Goal: Information Seeking & Learning: Find contact information

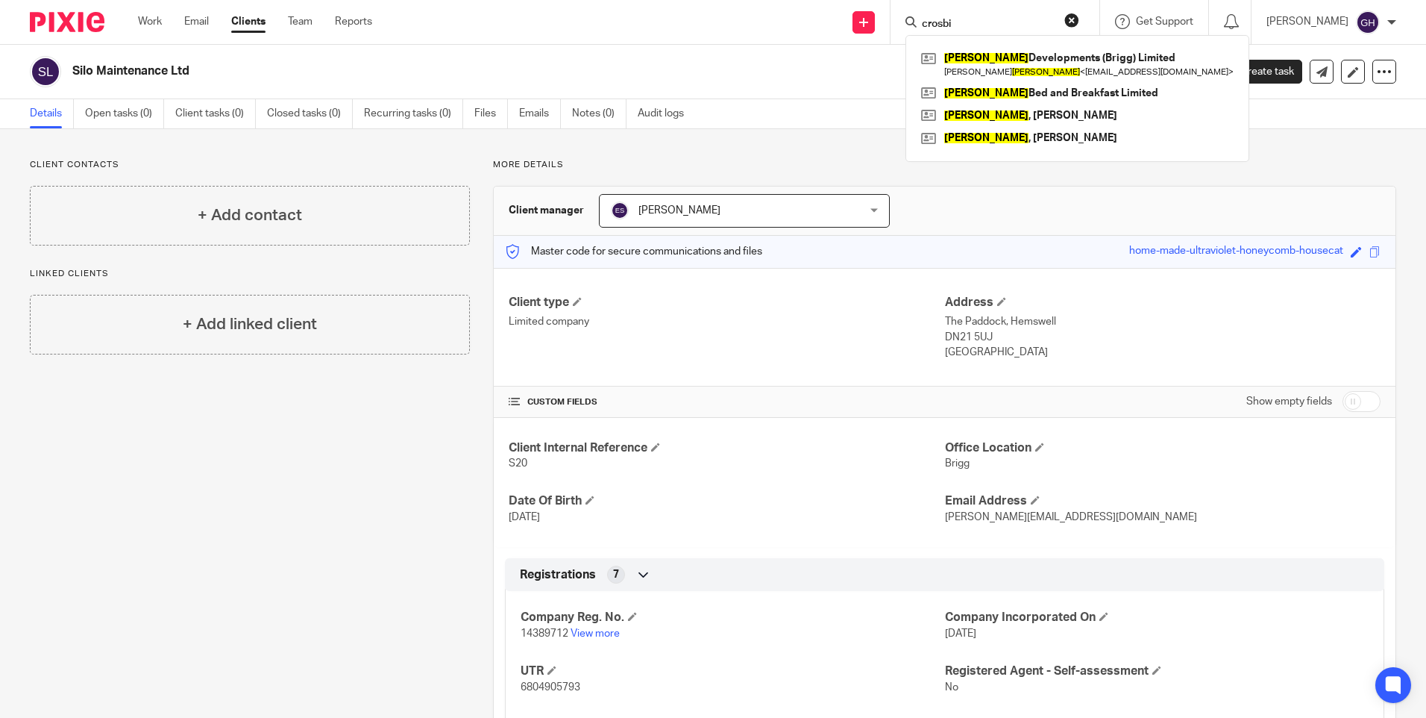
click at [1079, 25] on button "reset" at bounding box center [1072, 20] width 15 height 15
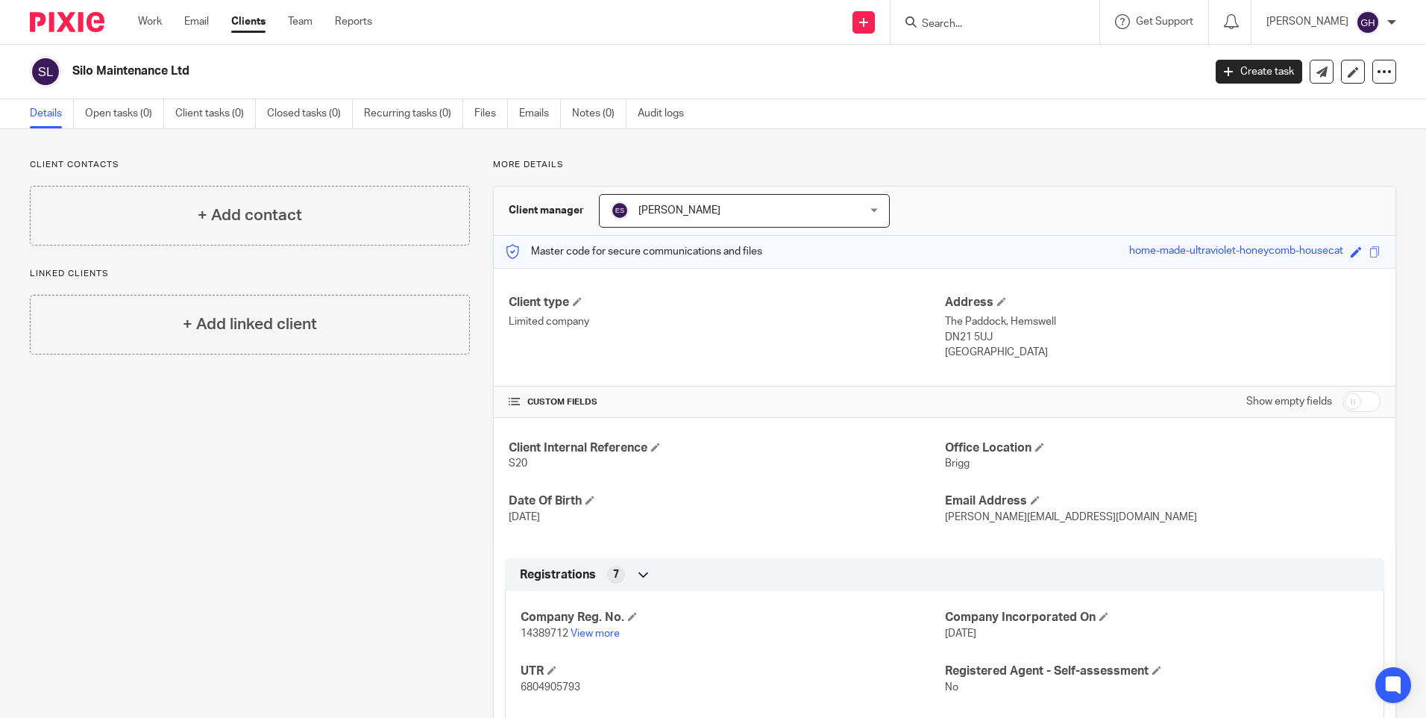
click at [1042, 27] on input "Search" at bounding box center [988, 24] width 134 height 13
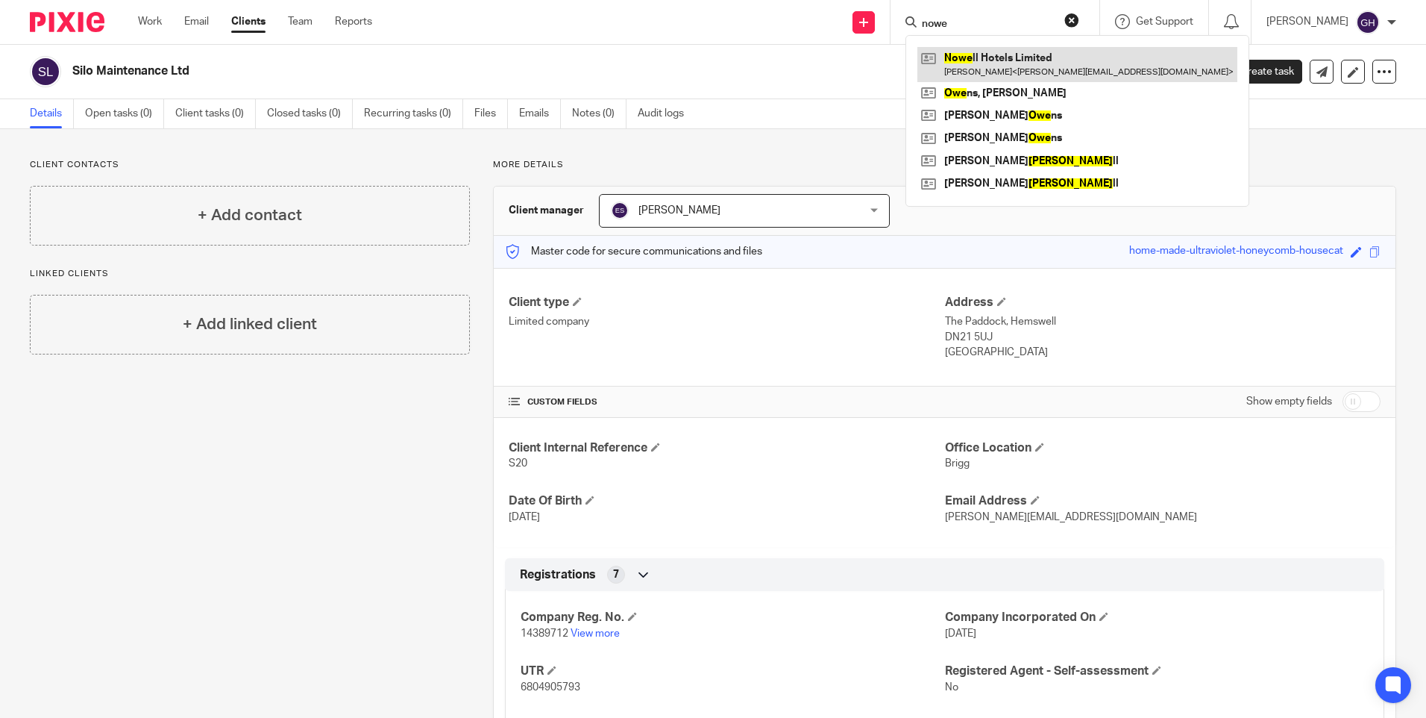
type input "nowe"
click at [1050, 54] on link at bounding box center [1078, 64] width 320 height 34
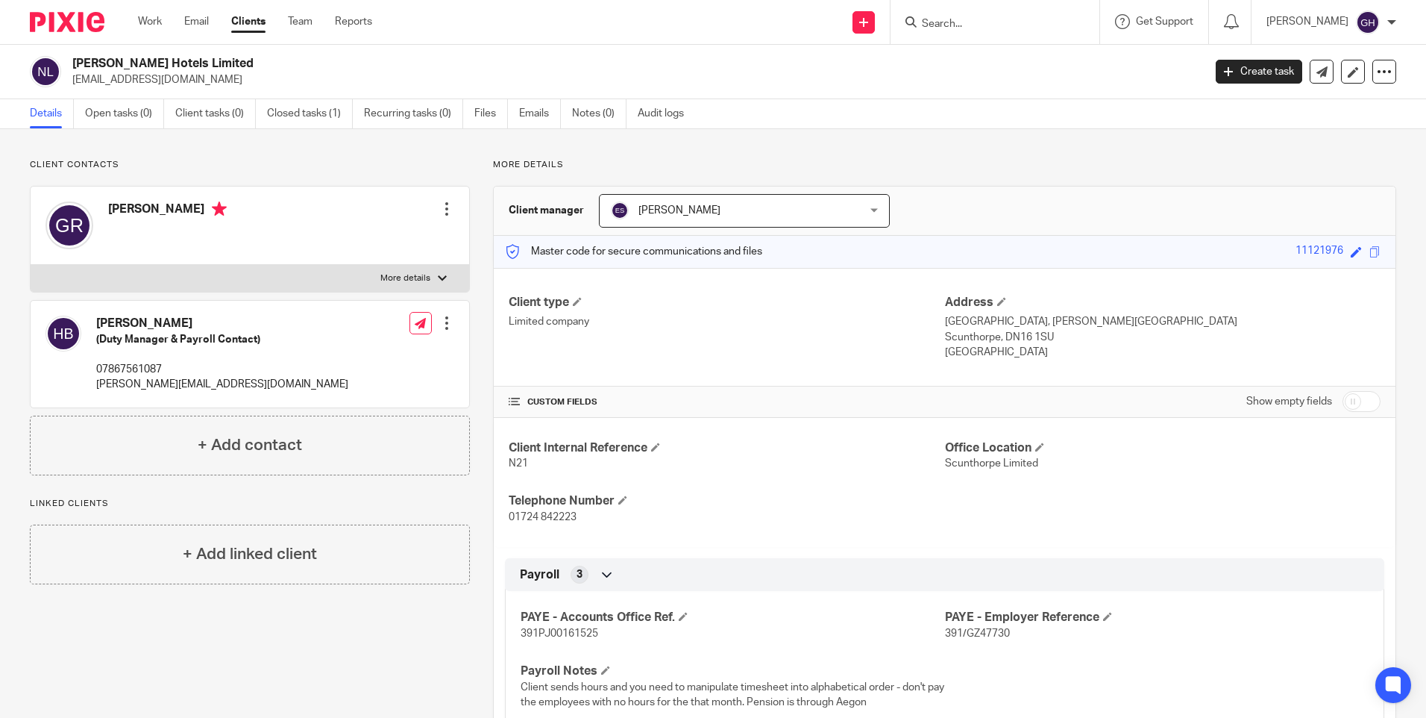
drag, startPoint x: 181, startPoint y: 82, endPoint x: 69, endPoint y: 87, distance: 112.0
click at [69, 87] on div "Nowell Hotels Limited gezreilly1@aol.com" at bounding box center [612, 71] width 1164 height 31
copy p "gezreilly1@aol.com"
click at [1037, 14] on form at bounding box center [1000, 22] width 159 height 19
click at [1013, 23] on input "Search" at bounding box center [988, 24] width 134 height 13
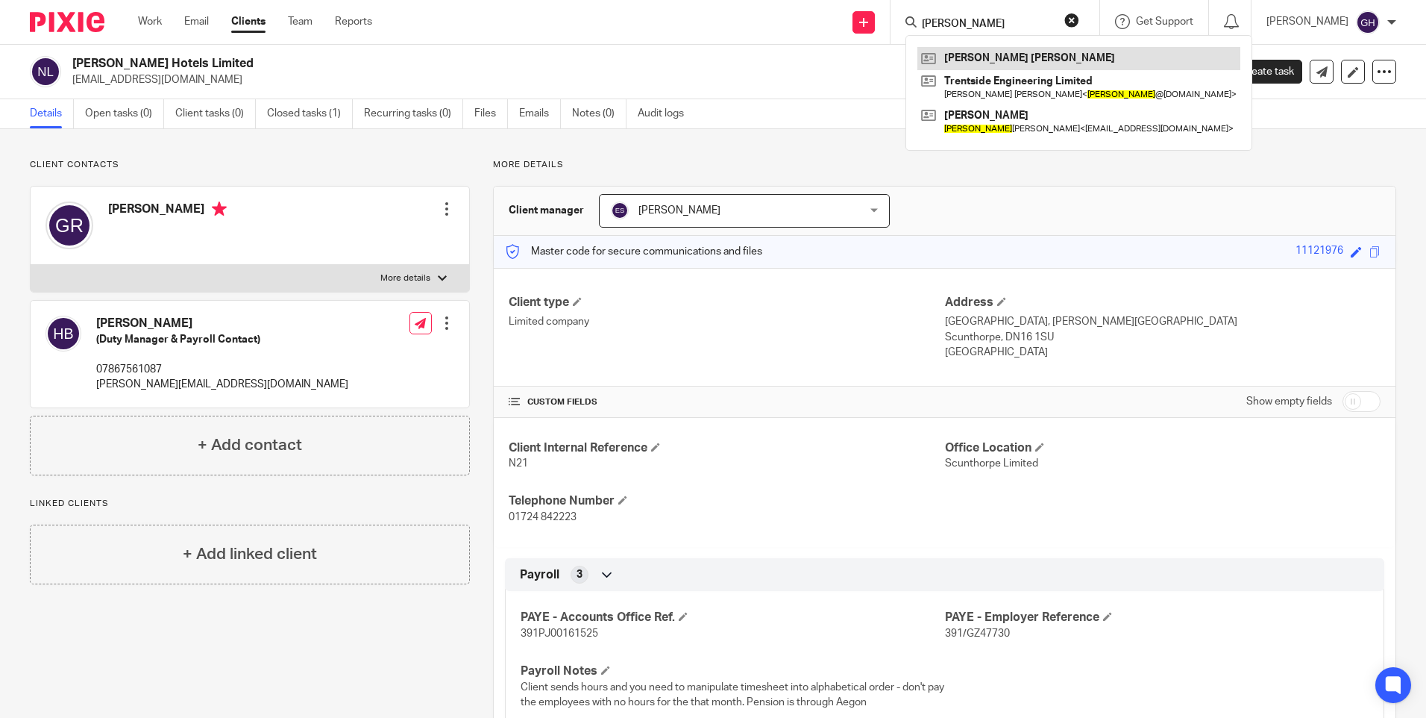
type input "nick"
click at [993, 55] on link at bounding box center [1079, 58] width 323 height 22
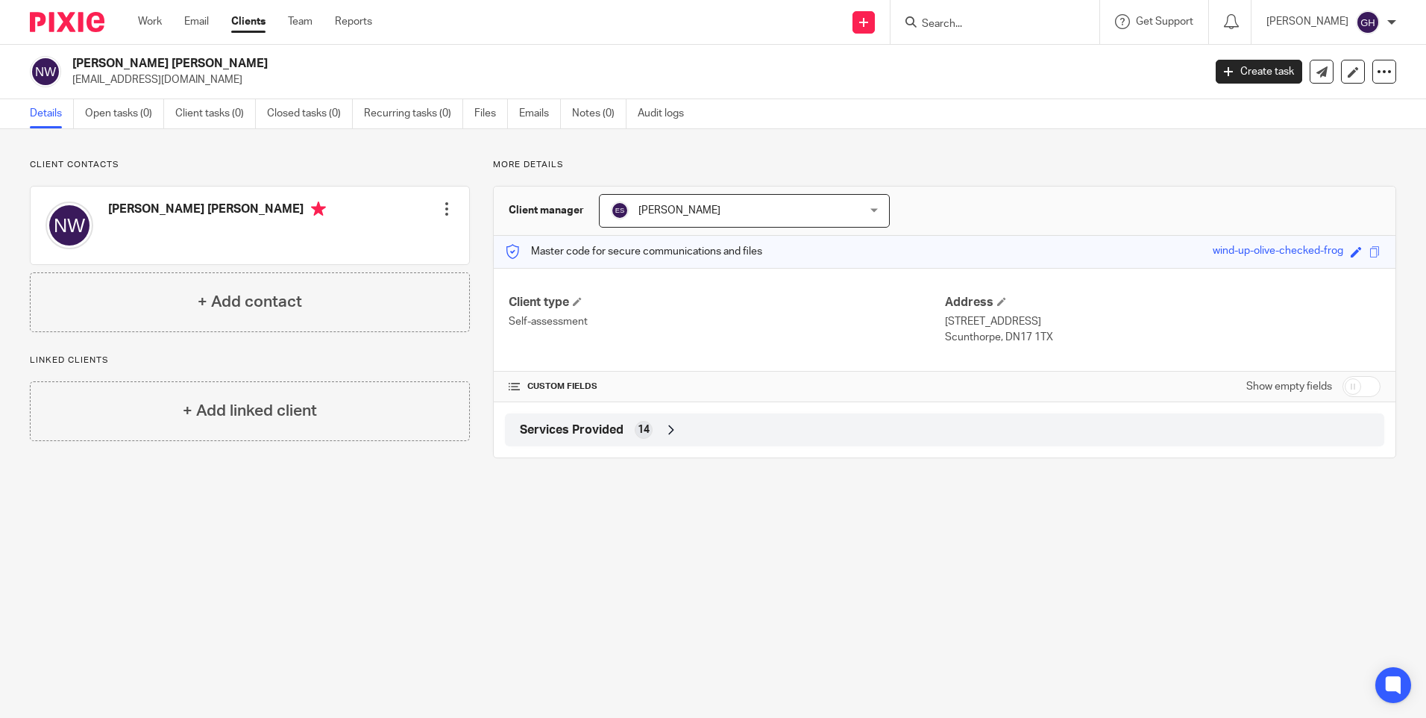
drag, startPoint x: 225, startPoint y: 84, endPoint x: 66, endPoint y: 81, distance: 158.2
click at [66, 81] on div "[PERSON_NAME] [PERSON_NAME] [PERSON_NAME][EMAIL_ADDRESS][DOMAIN_NAME]" at bounding box center [612, 71] width 1164 height 31
drag, startPoint x: 66, startPoint y: 81, endPoint x: 160, endPoint y: 73, distance: 93.6
click at [160, 73] on p "[EMAIL_ADDRESS][DOMAIN_NAME]" at bounding box center [632, 79] width 1121 height 15
drag, startPoint x: 222, startPoint y: 79, endPoint x: 69, endPoint y: 84, distance: 153.0
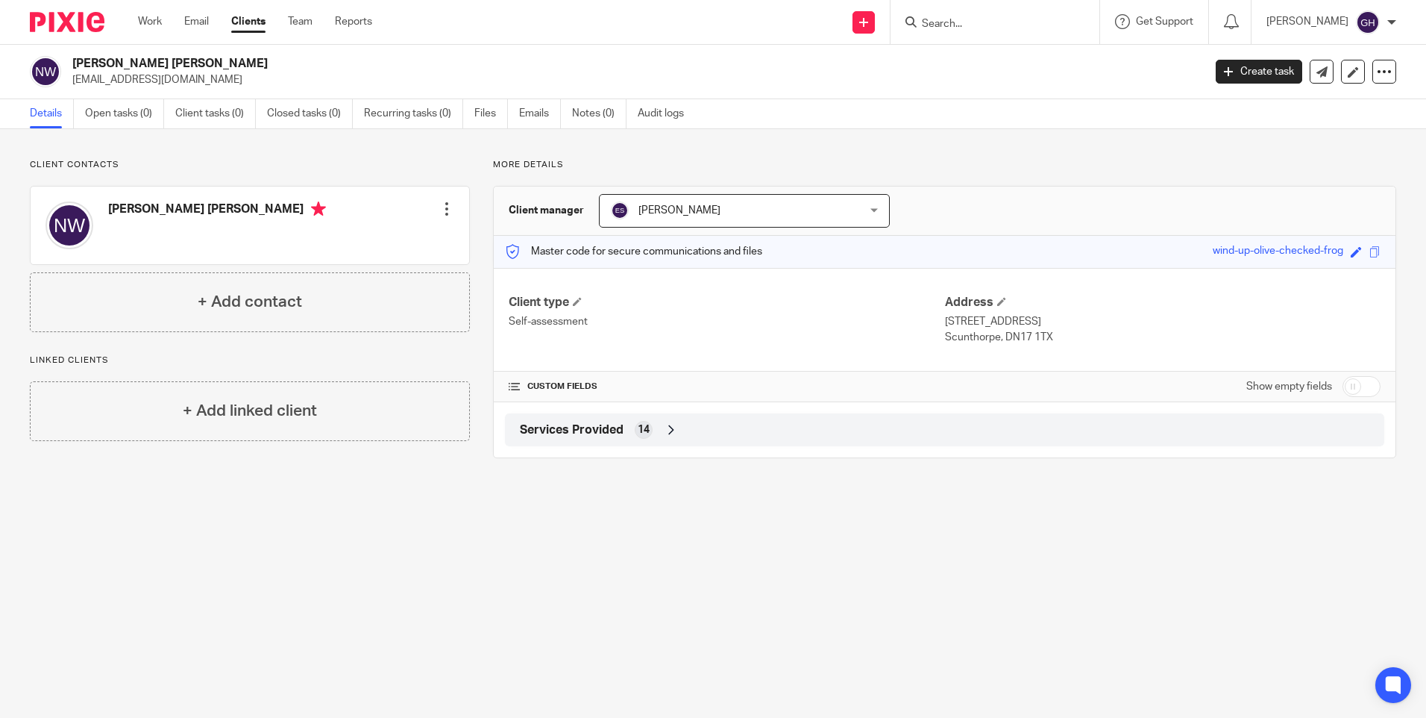
click at [69, 84] on div "[PERSON_NAME] [PERSON_NAME] [PERSON_NAME][EMAIL_ADDRESS][DOMAIN_NAME]" at bounding box center [612, 71] width 1164 height 31
copy p "[EMAIL_ADDRESS][DOMAIN_NAME]"
click at [1041, 23] on input "Search" at bounding box center [988, 24] width 134 height 13
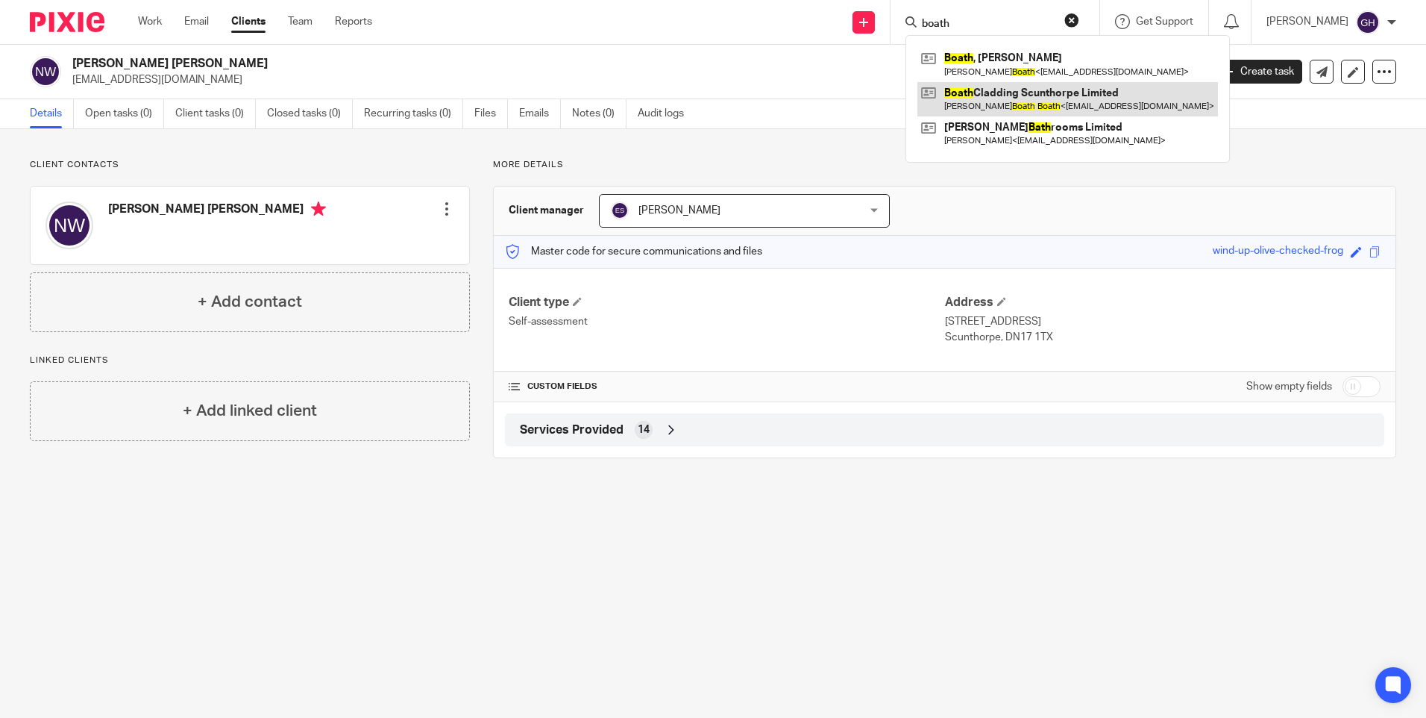
type input "boath"
click at [1077, 98] on link at bounding box center [1068, 99] width 301 height 34
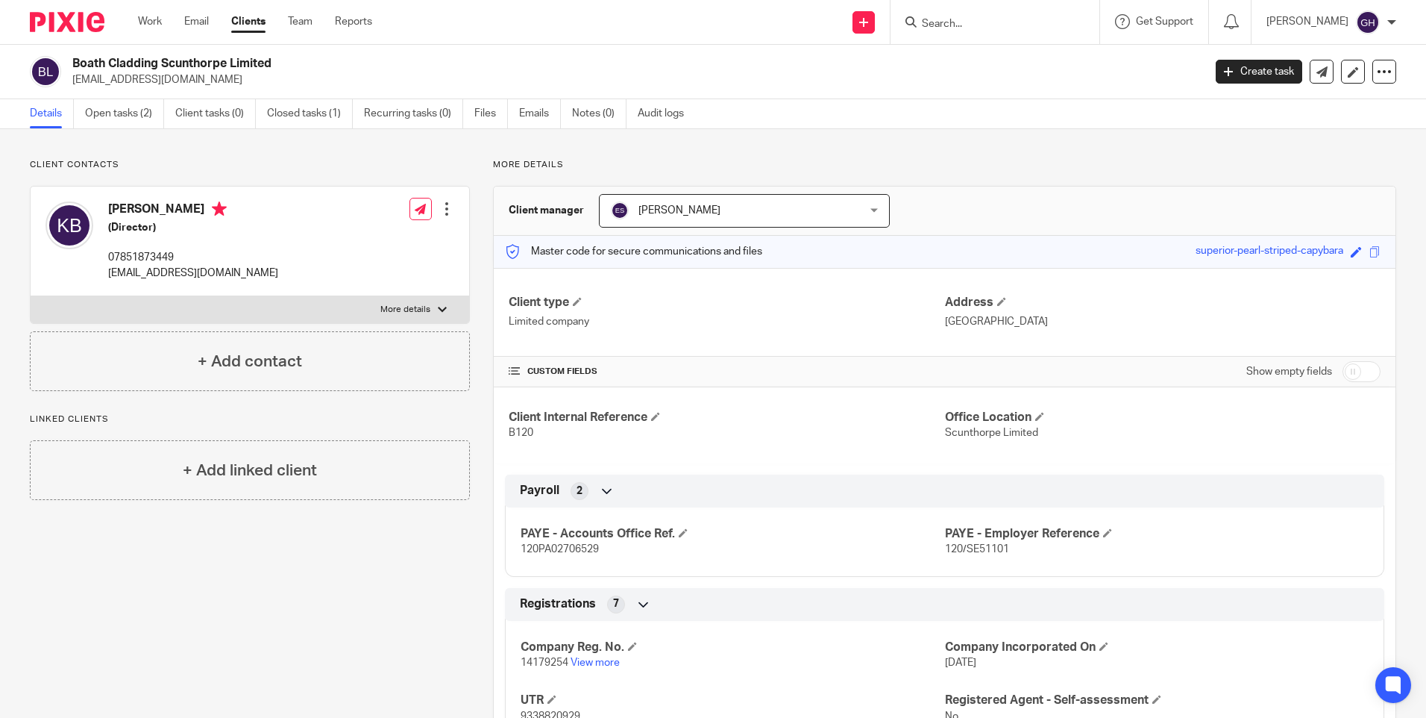
drag, startPoint x: 170, startPoint y: 84, endPoint x: 72, endPoint y: 78, distance: 98.7
click at [72, 78] on div "Boath Cladding Scunthorpe Limited k.b.70@outlook.com" at bounding box center [612, 71] width 1164 height 31
copy p "k.b.70@outlook.com"
click at [1055, 21] on input "Search" at bounding box center [988, 24] width 134 height 13
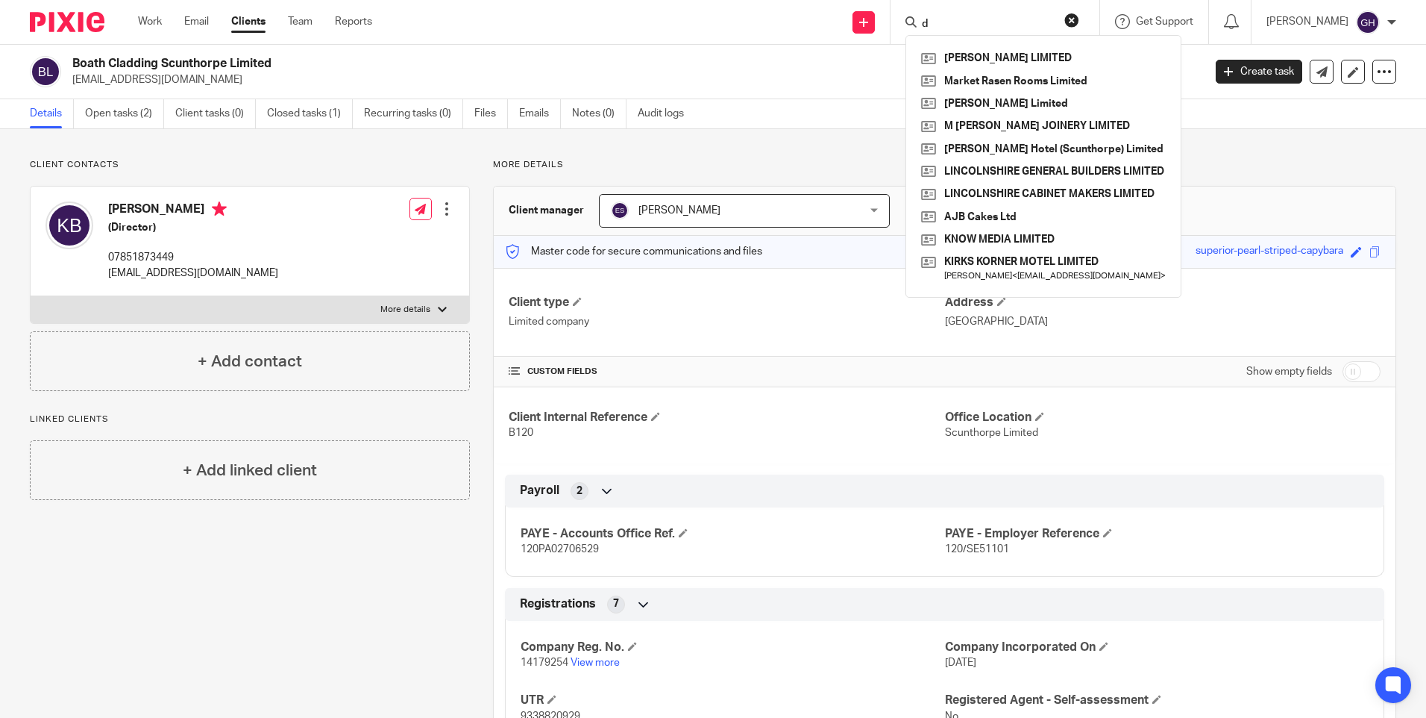
type input "d"
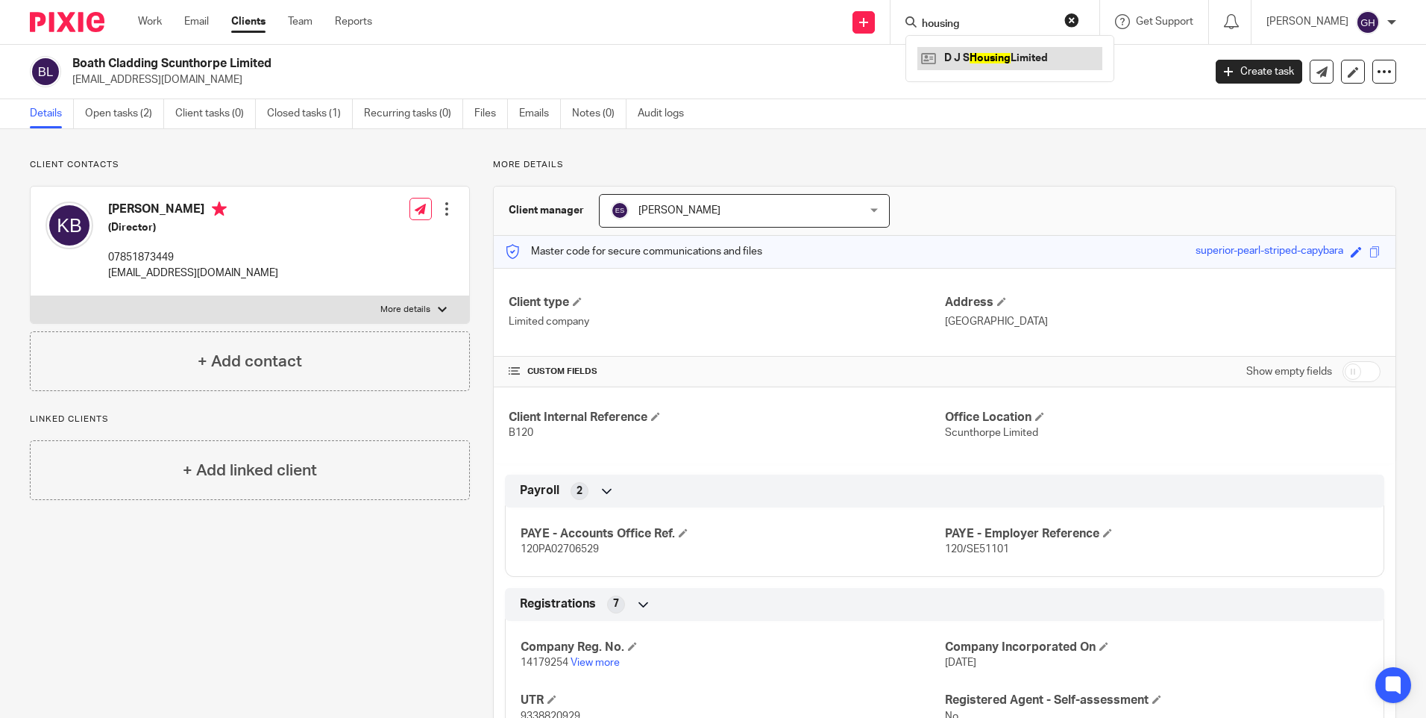
type input "housing"
click at [1032, 60] on link at bounding box center [1010, 58] width 185 height 22
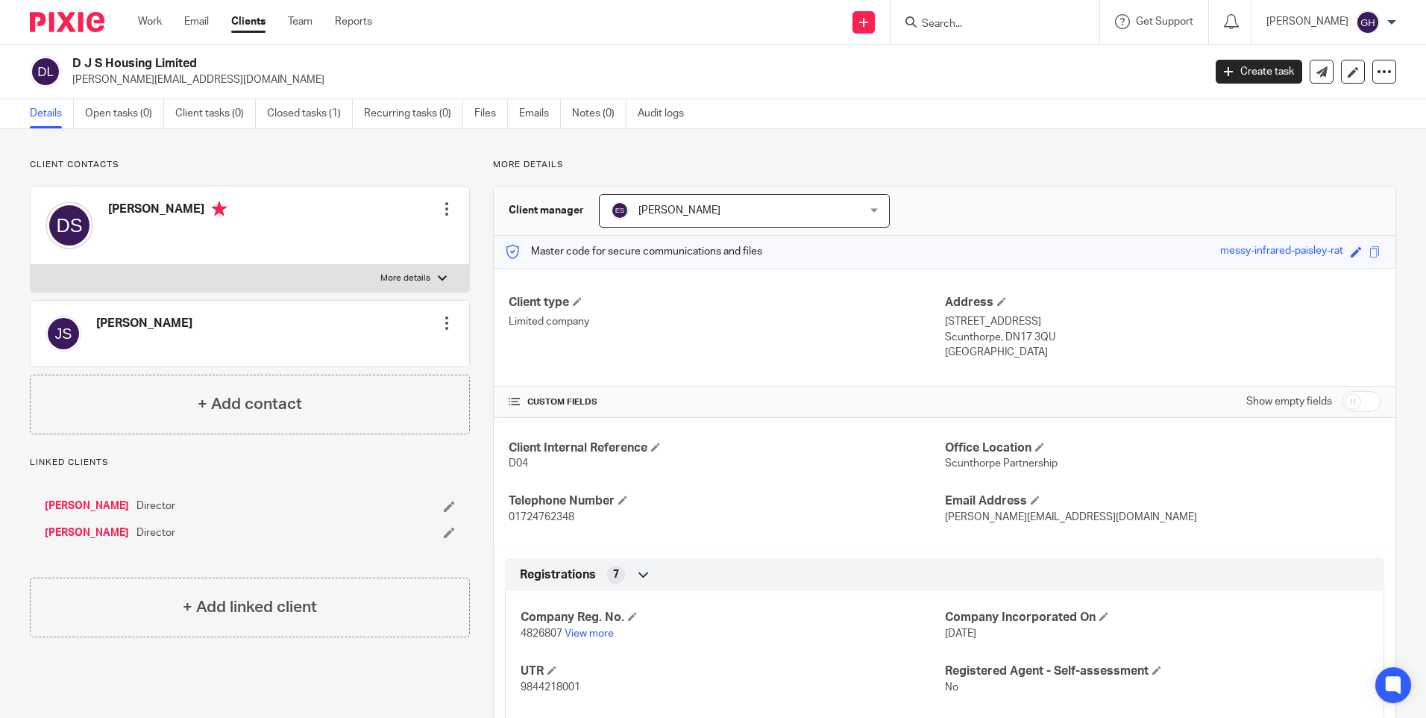
drag, startPoint x: 217, startPoint y: 84, endPoint x: 70, endPoint y: 83, distance: 147.0
click at [70, 83] on div "D J S Housing Limited david.sweeting11@gmail.com" at bounding box center [612, 71] width 1164 height 31
copy p "david.sweeting11@gmail.com"
click at [984, 13] on form at bounding box center [1000, 22] width 159 height 19
click at [978, 23] on input "Search" at bounding box center [988, 24] width 134 height 13
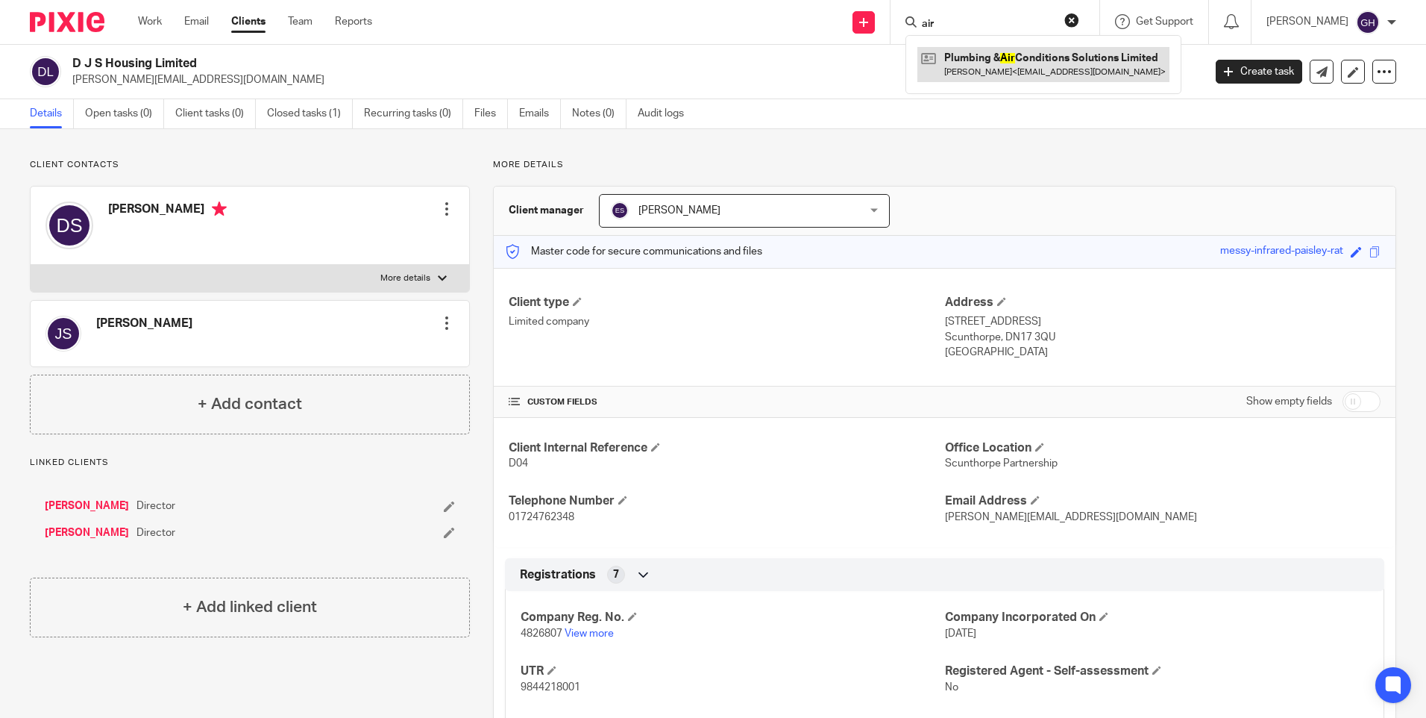
type input "air"
click at [985, 69] on link at bounding box center [1044, 64] width 252 height 34
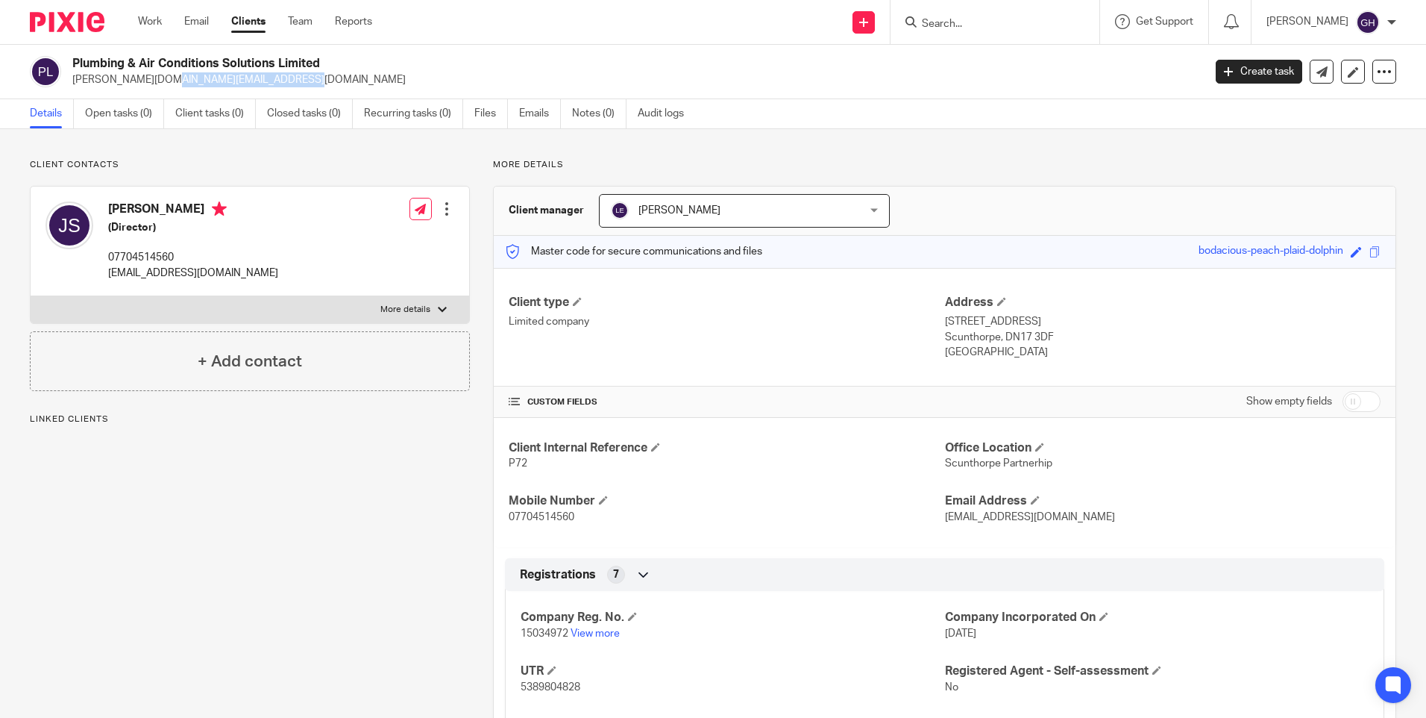
drag, startPoint x: 197, startPoint y: 77, endPoint x: 69, endPoint y: 83, distance: 127.7
click at [69, 83] on div "Plumbing & Air Conditions Solutions Limited [PERSON_NAME][DOMAIN_NAME][EMAIL_AD…" at bounding box center [612, 71] width 1164 height 31
copy p "[PERSON_NAME][DOMAIN_NAME][EMAIL_ADDRESS][DOMAIN_NAME]"
click at [996, 25] on input "Search" at bounding box center [988, 24] width 134 height 13
type input "os"
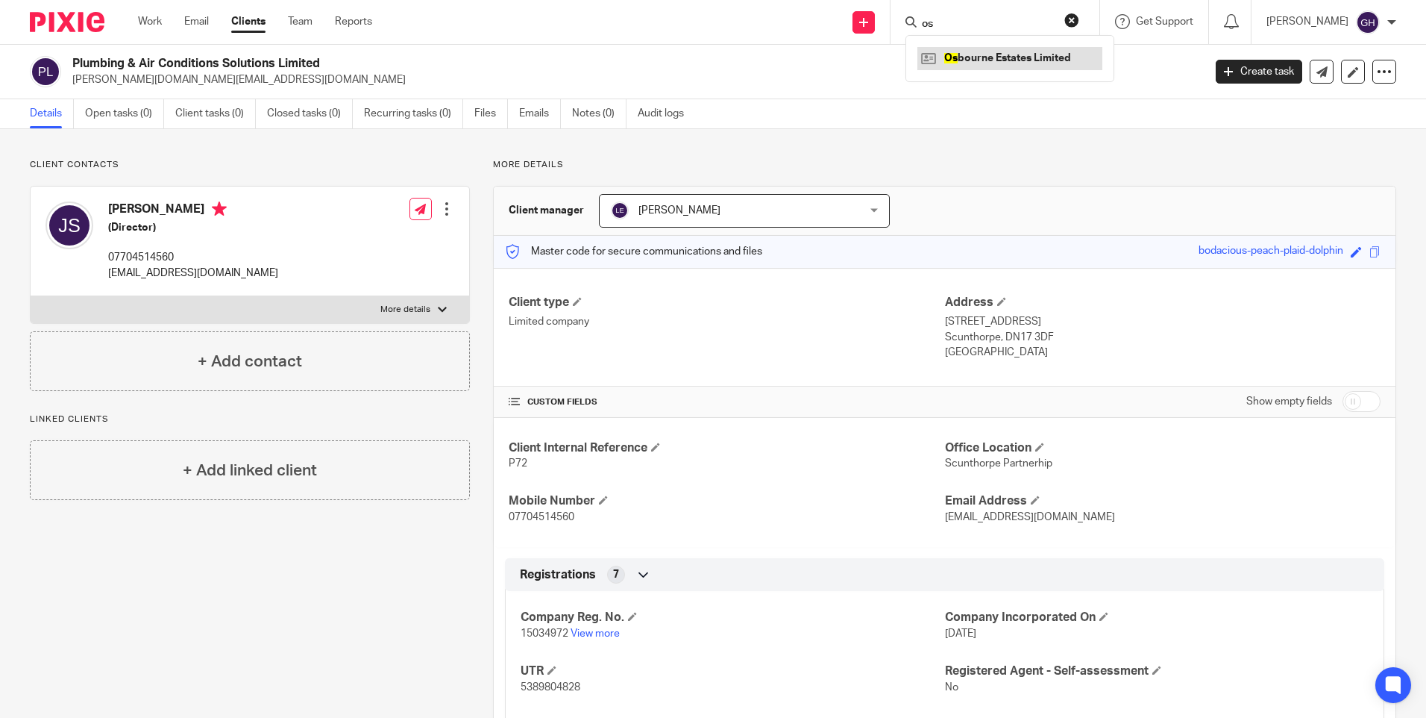
click at [1007, 57] on link at bounding box center [1010, 58] width 185 height 22
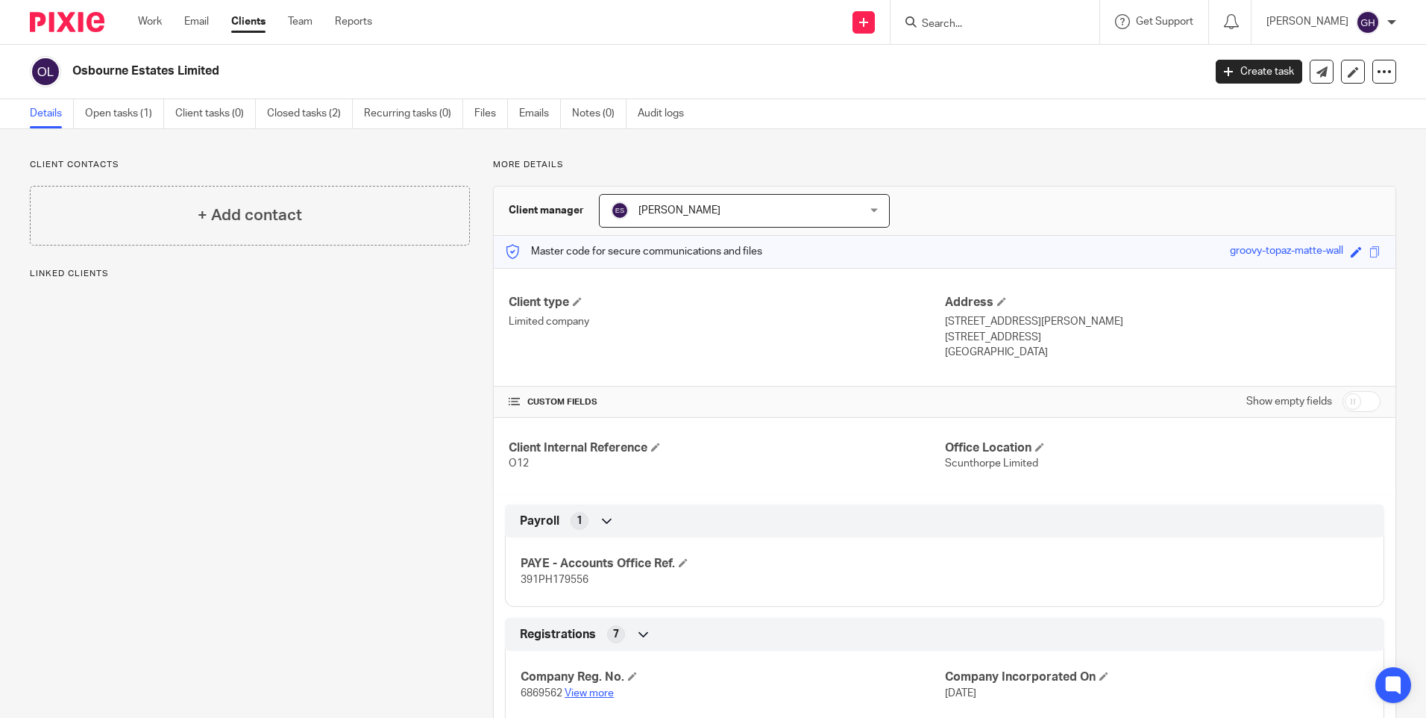
click at [570, 689] on link "View more" at bounding box center [589, 693] width 49 height 10
click at [975, 19] on input "Search" at bounding box center [988, 24] width 134 height 13
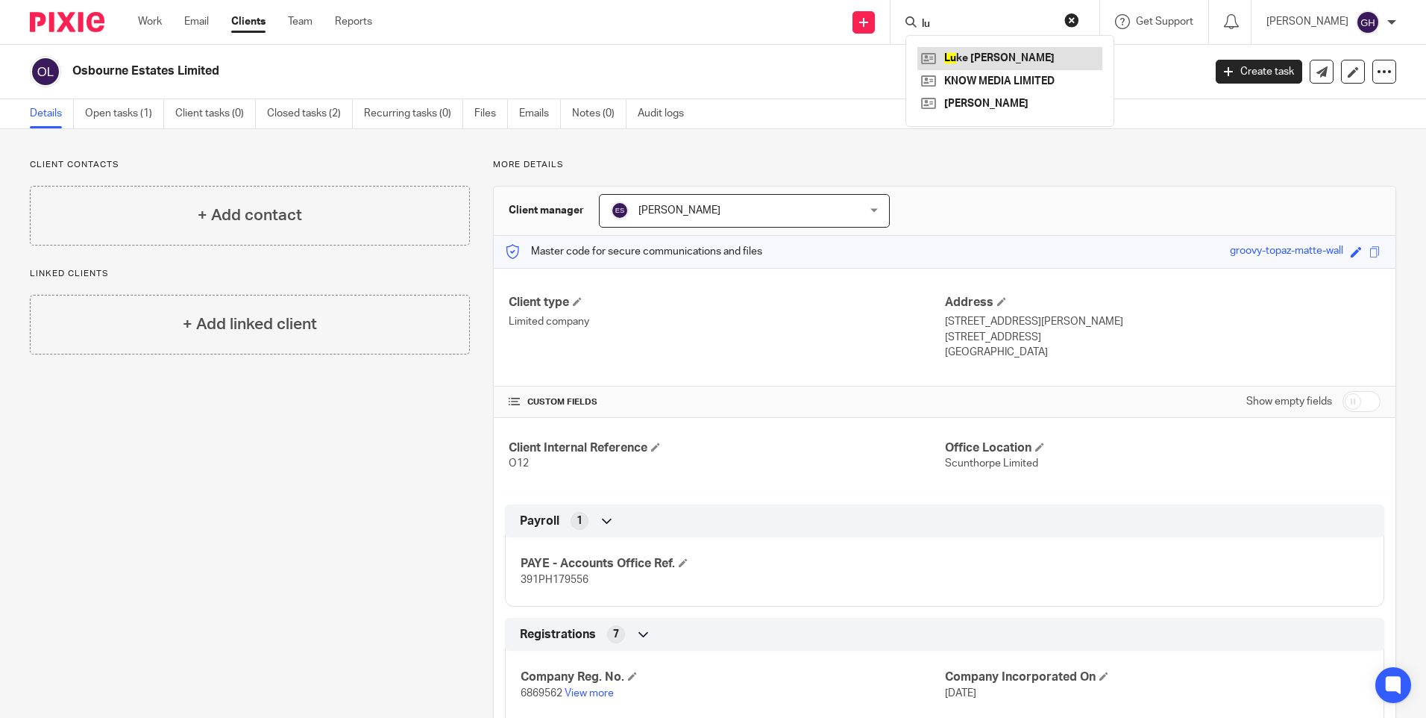
type input "lu"
click at [1001, 57] on link at bounding box center [1010, 58] width 185 height 22
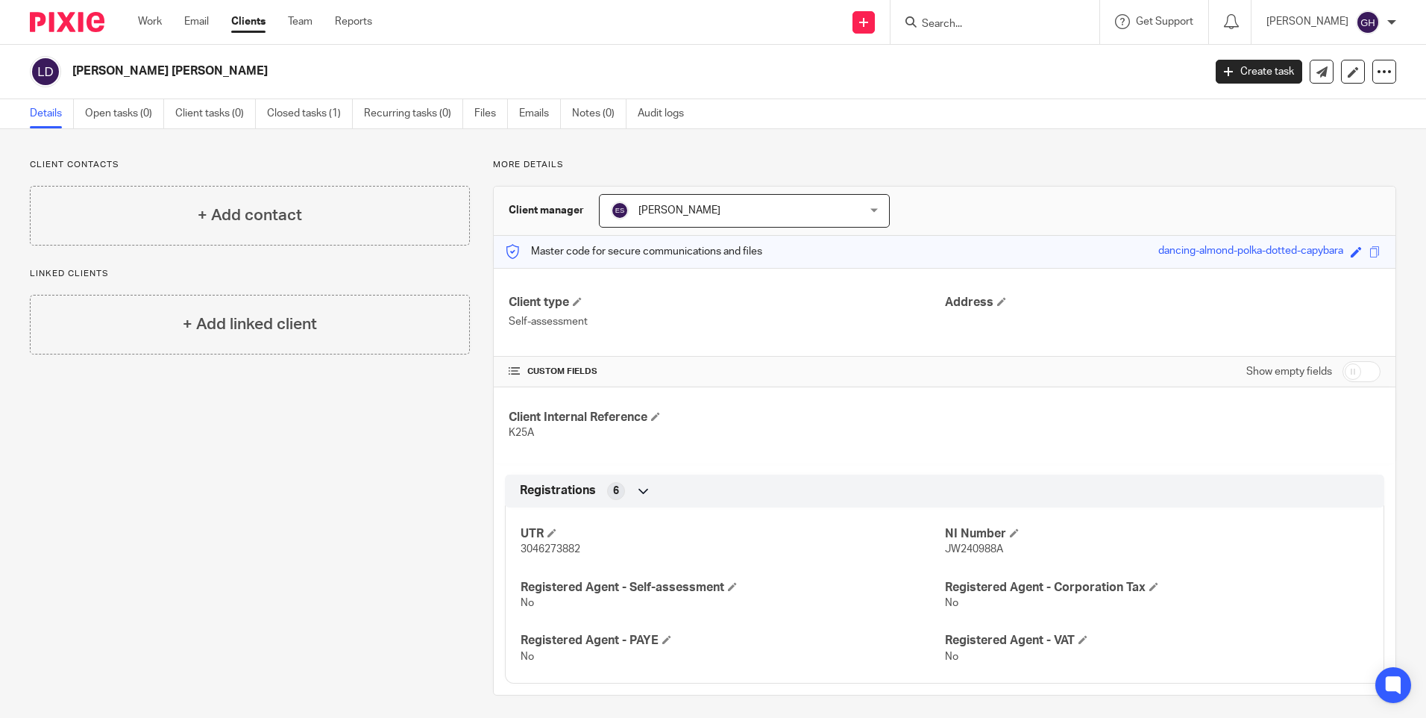
scroll to position [7, 0]
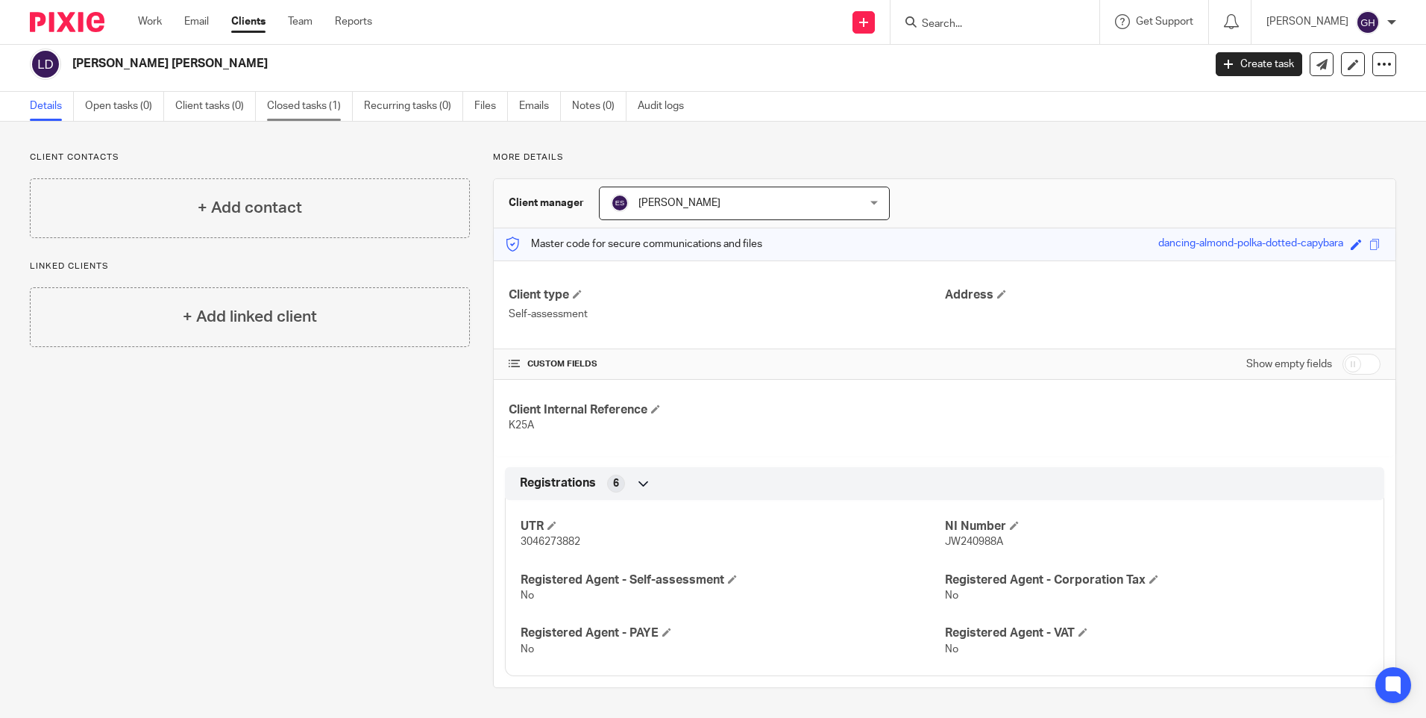
click at [322, 111] on link "Closed tasks (1)" at bounding box center [310, 106] width 86 height 29
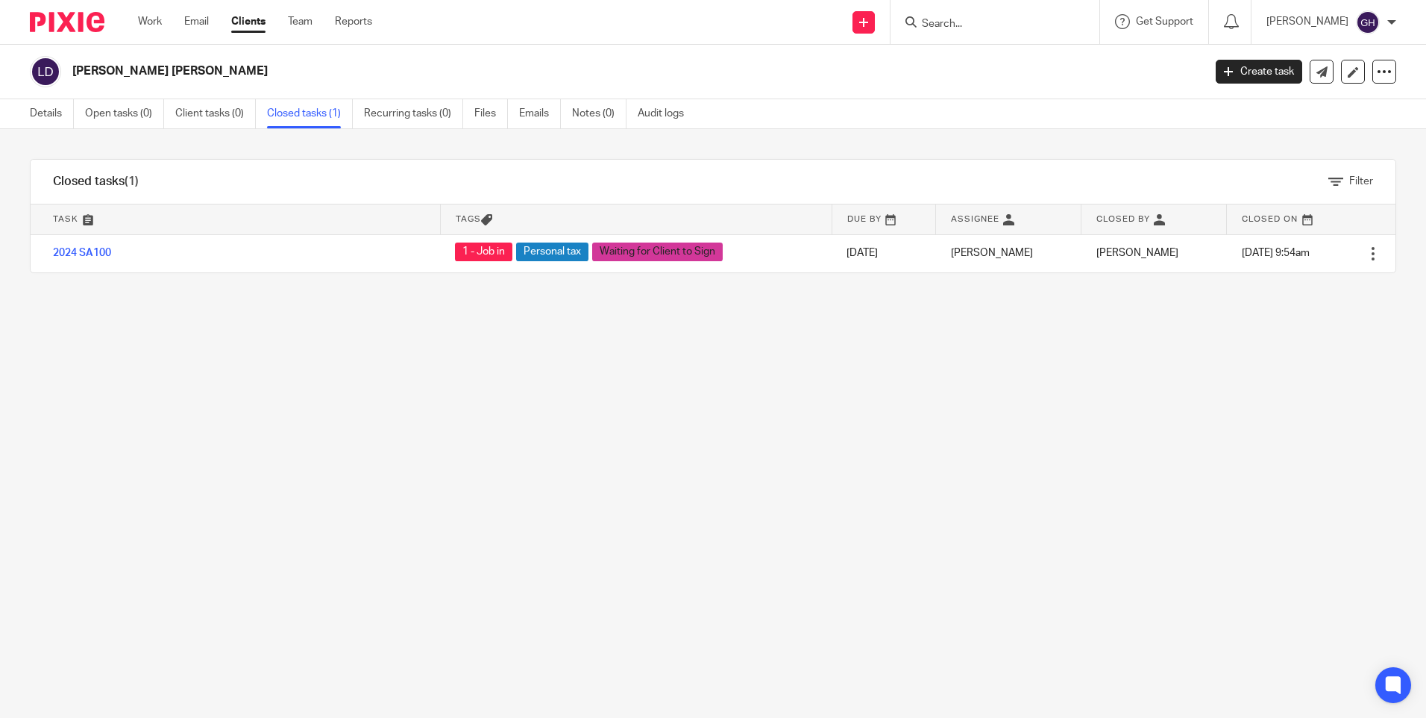
click at [55, 108] on link "Details" at bounding box center [52, 113] width 44 height 29
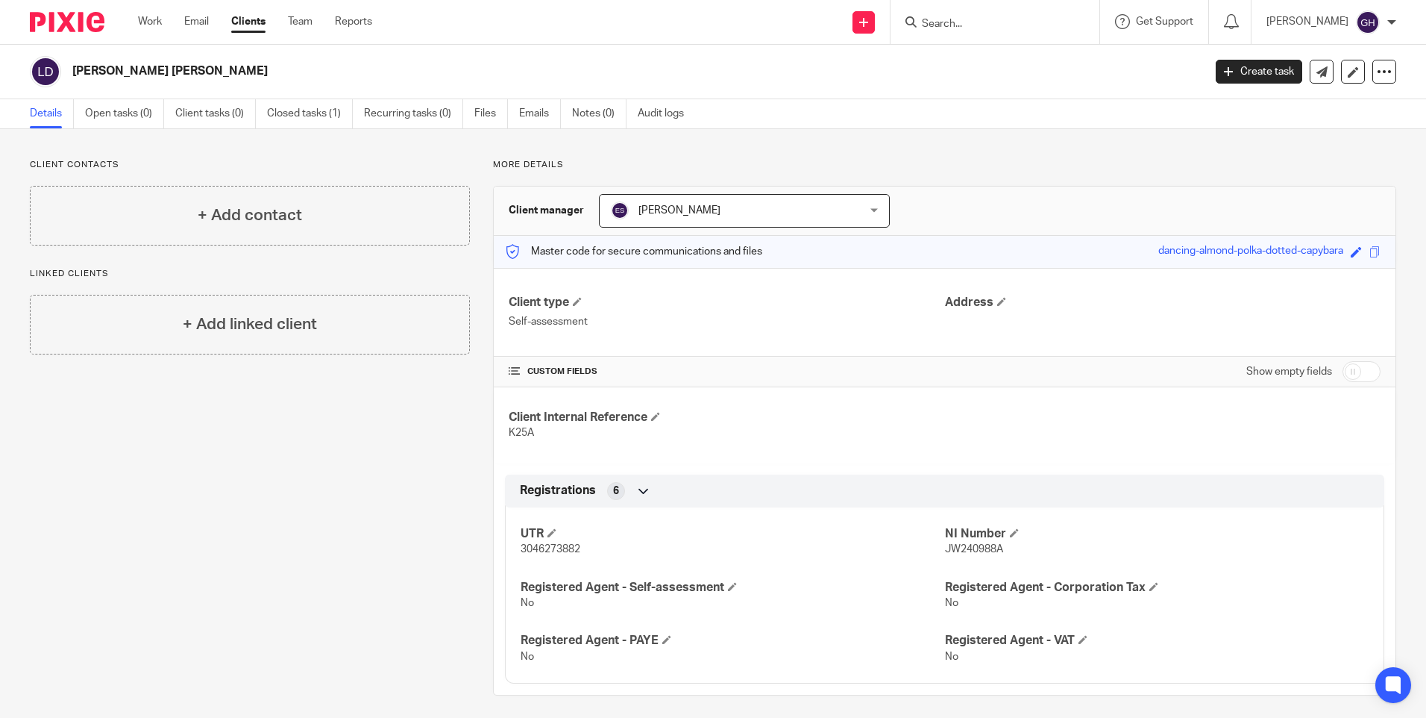
click at [1015, 20] on input "Search" at bounding box center [988, 24] width 134 height 13
type input "kno"
click at [1016, 48] on link at bounding box center [1010, 58] width 185 height 22
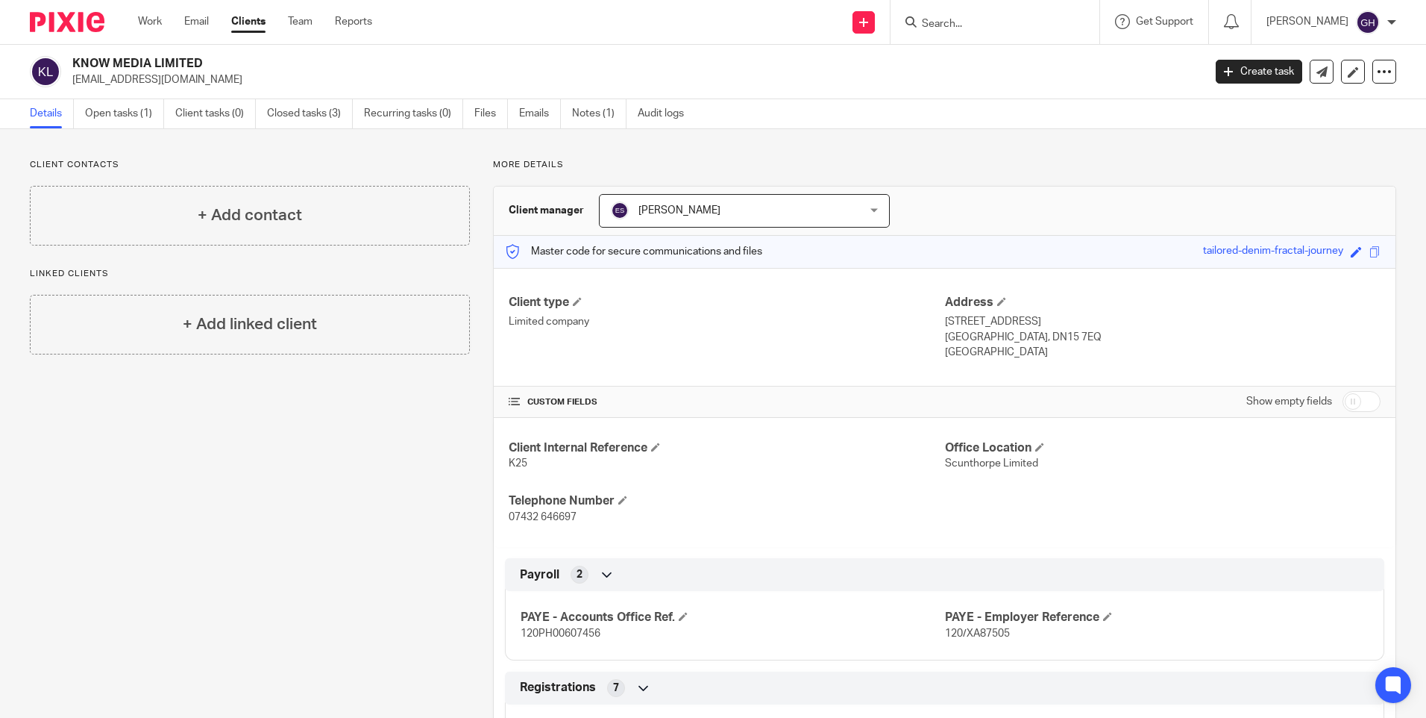
drag, startPoint x: 198, startPoint y: 80, endPoint x: 72, endPoint y: 81, distance: 126.1
click at [72, 81] on p "luke@know-media.co.uk" at bounding box center [632, 79] width 1121 height 15
copy p "luke@know-media.co.uk"
